Goal: Task Accomplishment & Management: Complete application form

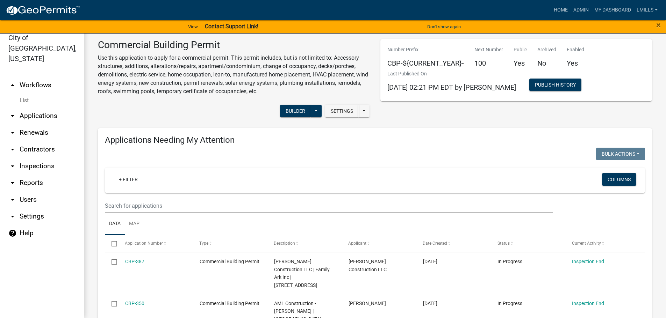
scroll to position [567, 0]
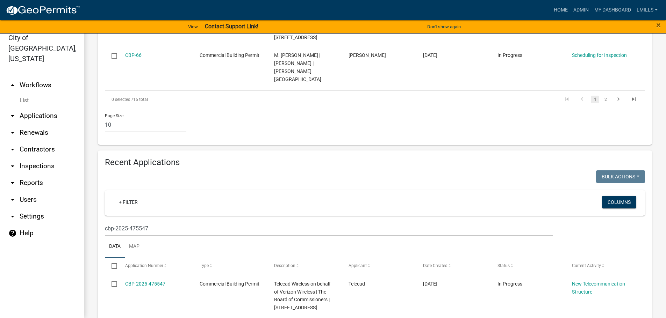
click at [45, 108] on link "arrow_drop_down Applications" at bounding box center [42, 116] width 84 height 17
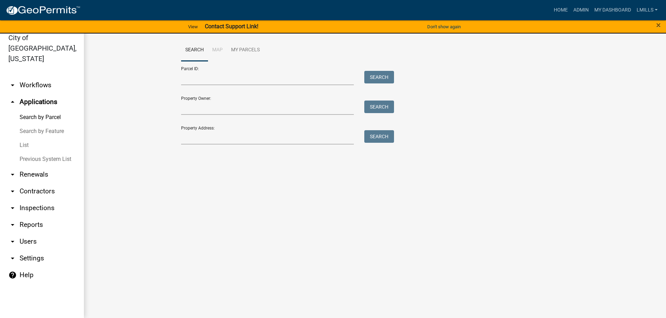
click at [36, 77] on link "arrow_drop_down Workflows" at bounding box center [42, 85] width 84 height 17
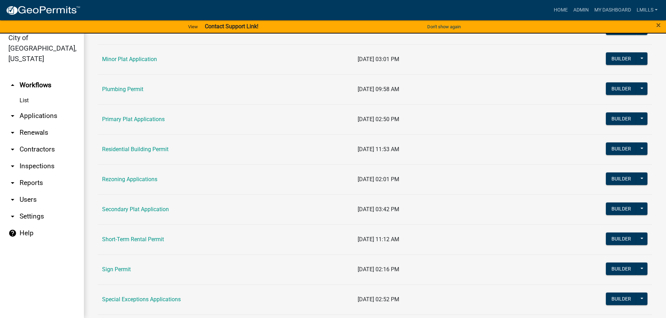
scroll to position [454, 0]
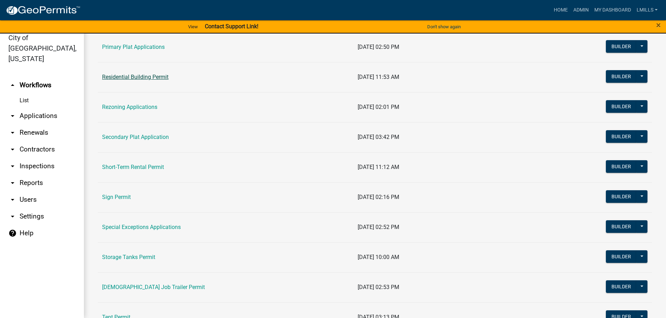
click at [143, 78] on link "Residential Building Permit" at bounding box center [135, 77] width 66 height 7
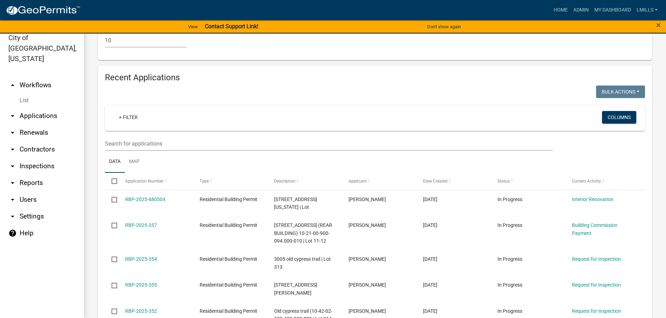
scroll to position [489, 0]
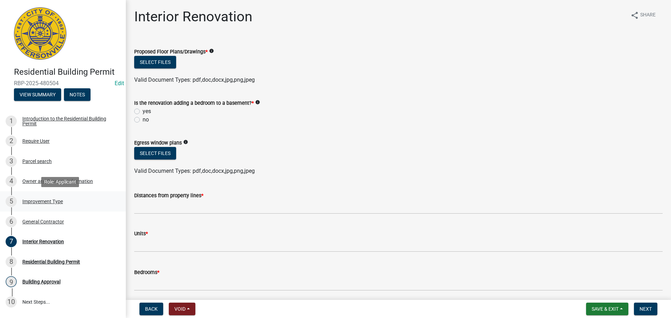
click at [40, 202] on div "Improvement Type" at bounding box center [42, 201] width 41 height 5
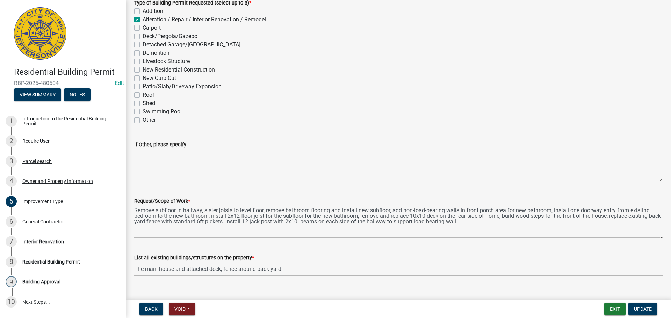
scroll to position [61, 0]
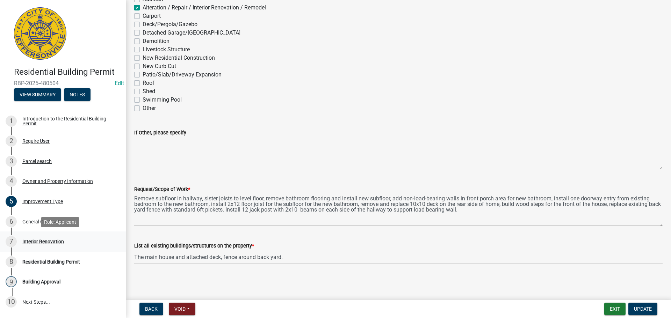
click at [44, 242] on div "Interior Renovation" at bounding box center [43, 241] width 42 height 5
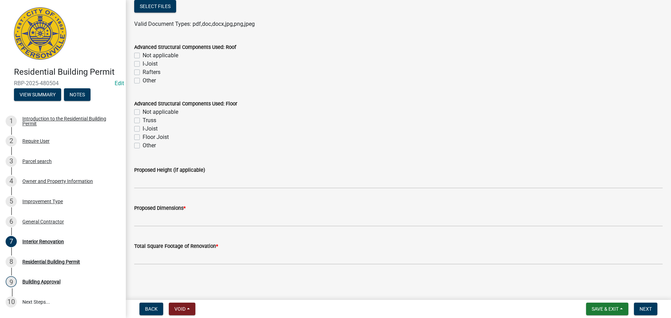
scroll to position [392, 0]
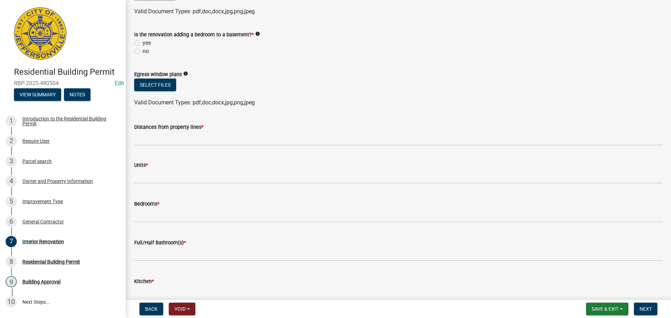
scroll to position [113, 0]
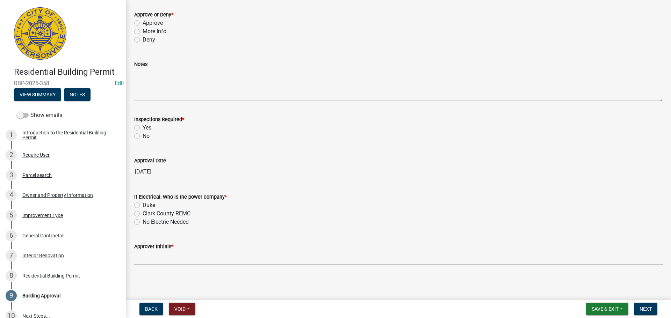
scroll to position [66, 0]
click at [48, 251] on div "7 Interior Renovation" at bounding box center [60, 255] width 109 height 11
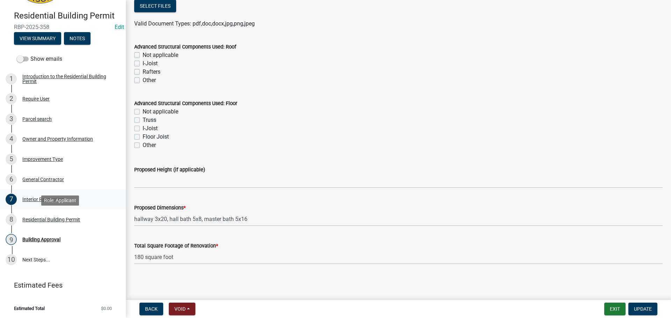
scroll to position [57, 0]
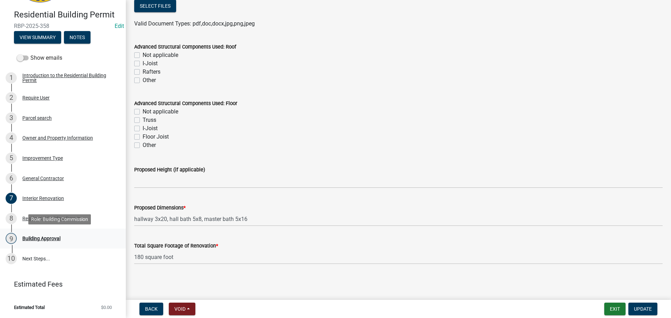
click at [50, 239] on div "Building Approval" at bounding box center [41, 238] width 38 height 5
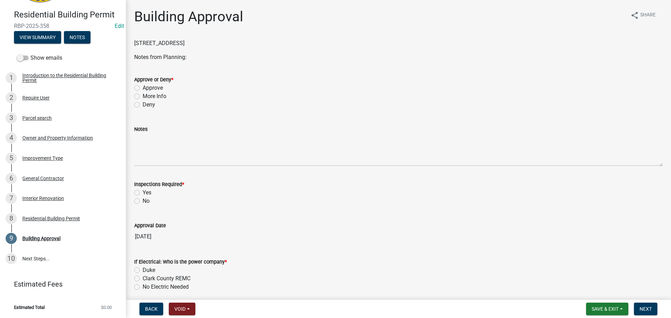
scroll to position [35, 0]
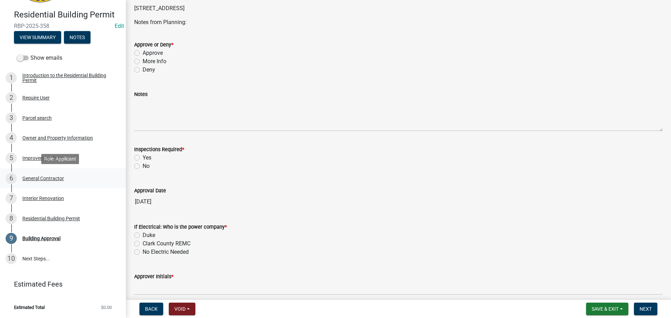
click at [45, 179] on div "General Contractor" at bounding box center [43, 178] width 42 height 5
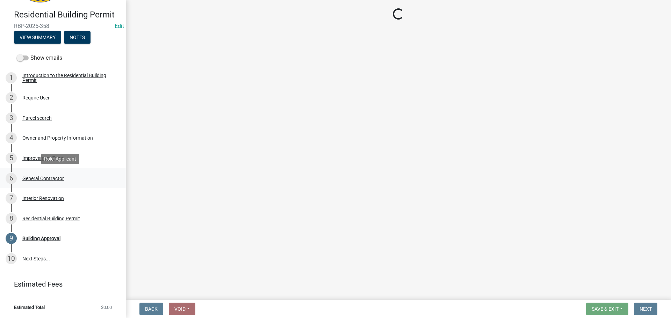
scroll to position [0, 0]
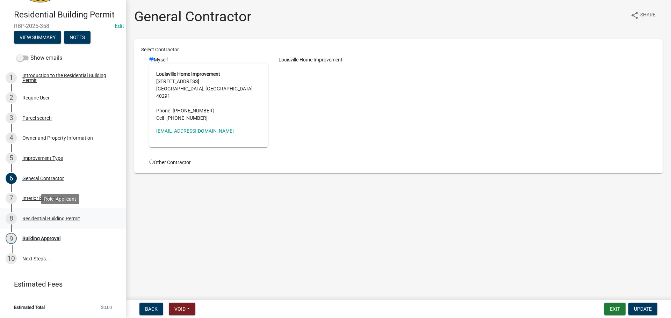
click at [58, 215] on div "8 Residential Building Permit" at bounding box center [60, 218] width 109 height 11
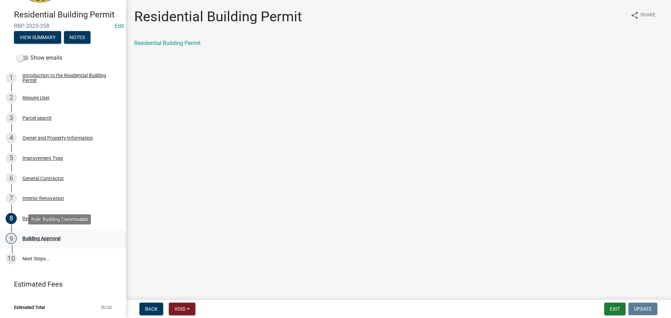
click at [44, 238] on div "Building Approval" at bounding box center [41, 238] width 38 height 5
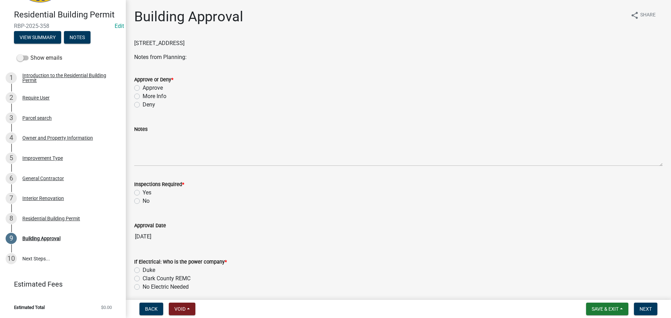
click at [158, 86] on label "Approve" at bounding box center [153, 88] width 20 height 8
click at [147, 86] on input "Approve" at bounding box center [145, 86] width 5 height 5
radio input "true"
click at [149, 193] on label "Yes" at bounding box center [147, 193] width 9 height 8
click at [147, 193] on input "Yes" at bounding box center [145, 191] width 5 height 5
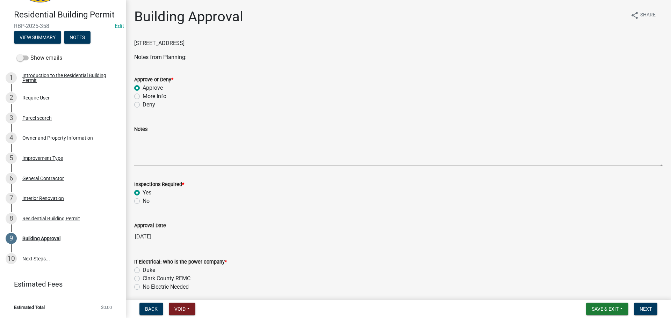
radio input "true"
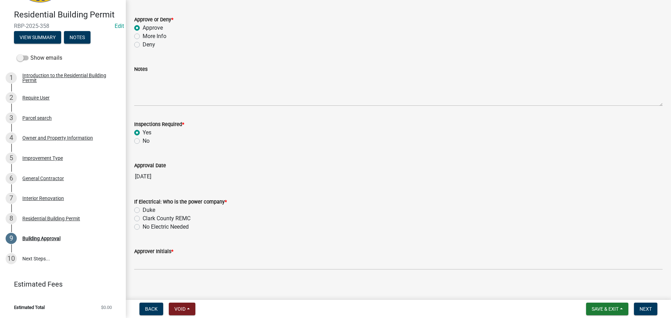
scroll to position [66, 0]
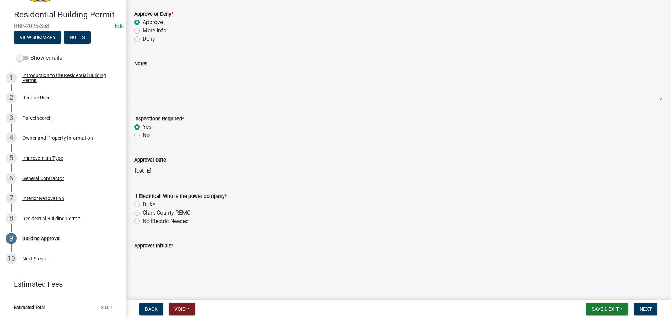
click at [152, 206] on label "Duke" at bounding box center [149, 205] width 13 height 8
click at [147, 205] on input "Duke" at bounding box center [145, 203] width 5 height 5
radio input "true"
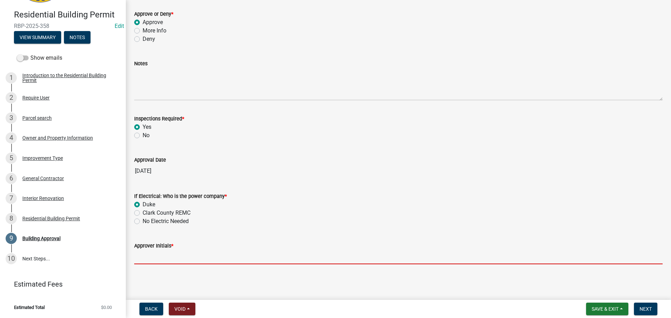
click at [167, 259] on input "Approver Initials *" at bounding box center [398, 257] width 529 height 14
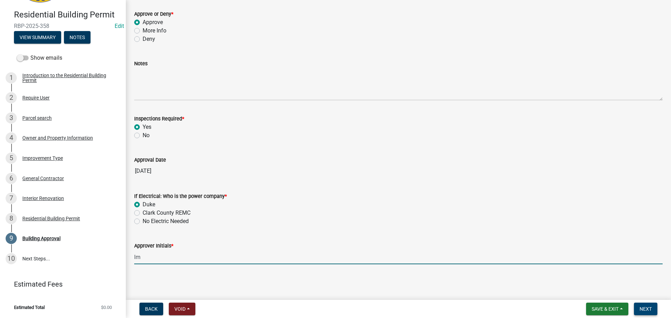
type input "lm"
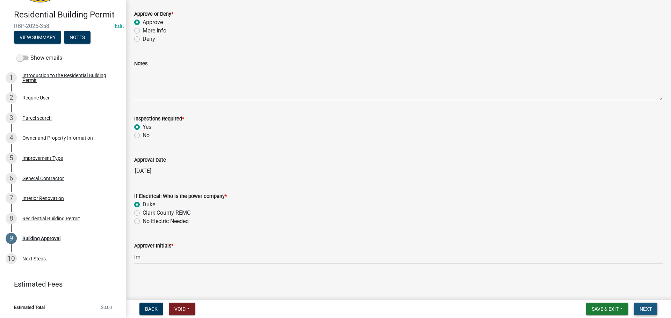
click at [640, 309] on span "Next" at bounding box center [646, 310] width 12 height 6
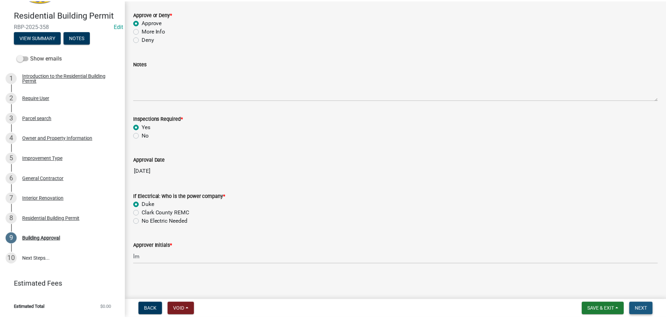
scroll to position [0, 0]
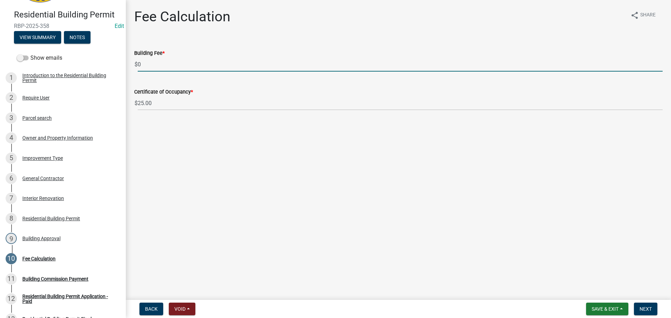
click at [127, 65] on div "Fee Calculation share Share Building Fee * $ 0 Certificate of Occupancy * $ 25.…" at bounding box center [398, 65] width 545 height 115
type input "35.00"
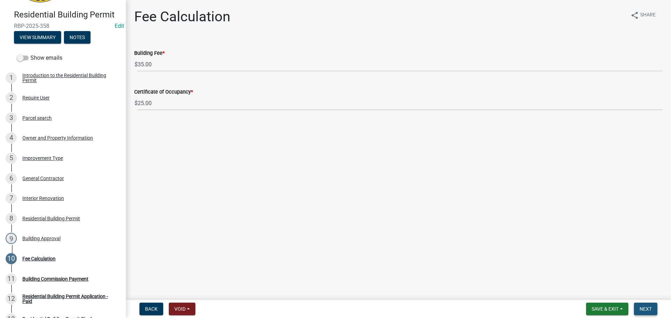
click at [649, 307] on span "Next" at bounding box center [646, 310] width 12 height 6
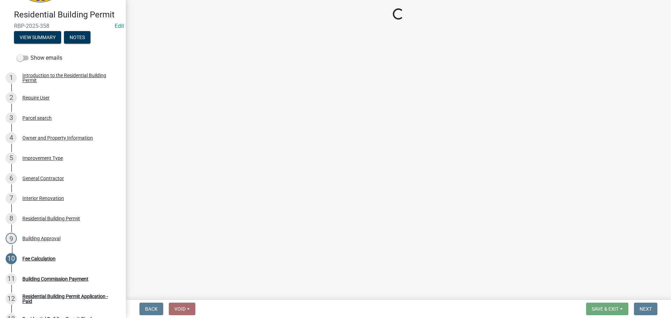
select select "3: 3"
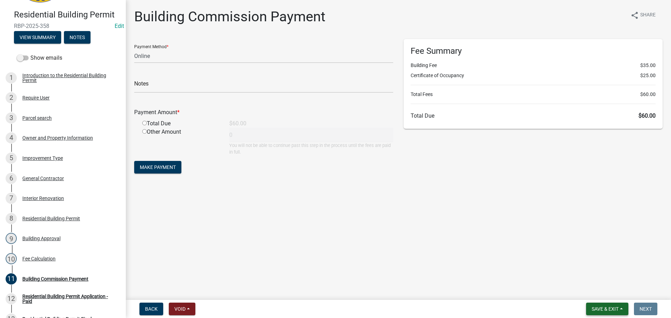
click at [615, 307] on span "Save & Exit" at bounding box center [605, 310] width 27 height 6
click at [616, 289] on button "Save & Exit" at bounding box center [601, 291] width 56 height 17
